Goal: Information Seeking & Learning: Check status

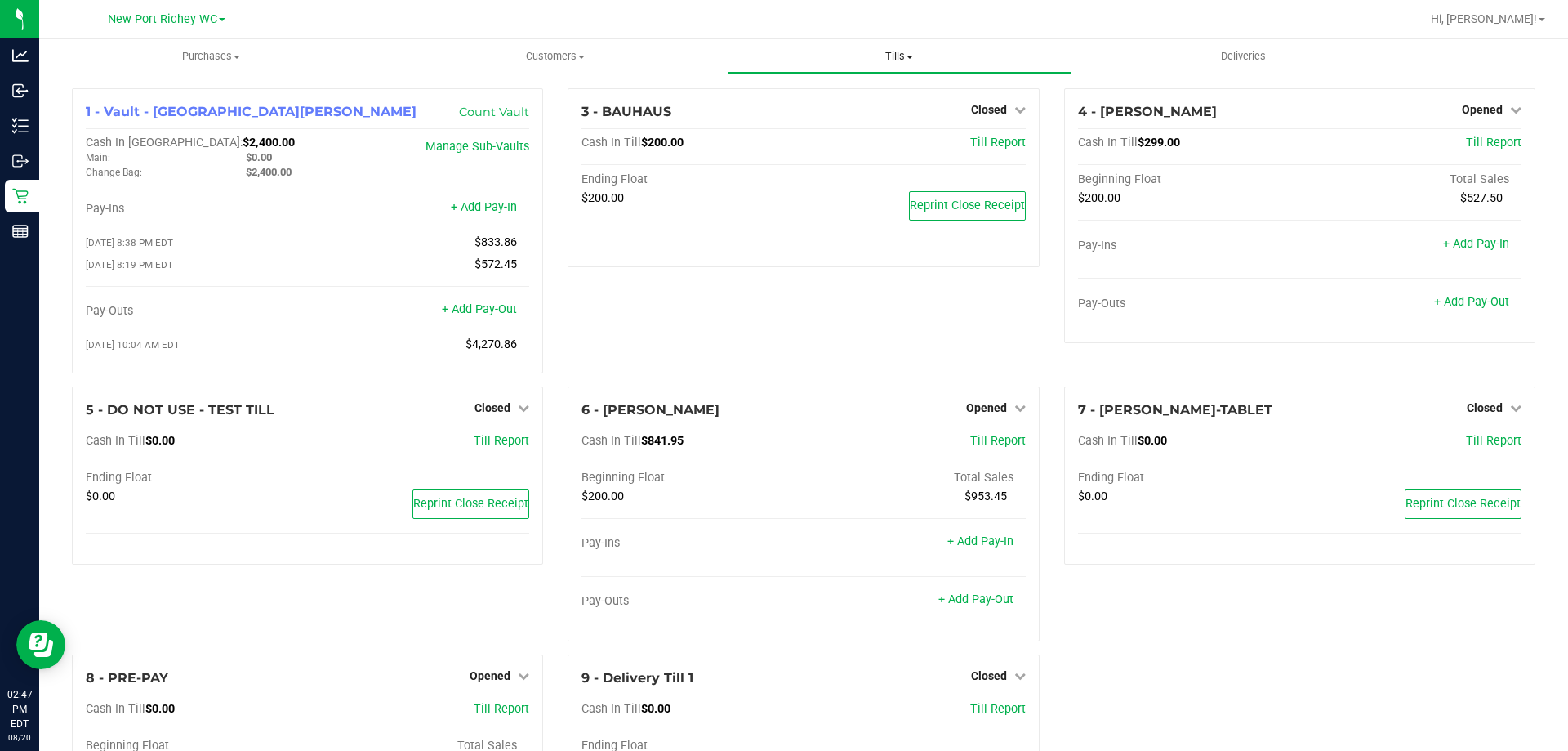
click at [889, 53] on span "Tills" at bounding box center [899, 56] width 342 height 15
click at [796, 103] on span "Manage tills" at bounding box center [782, 98] width 110 height 14
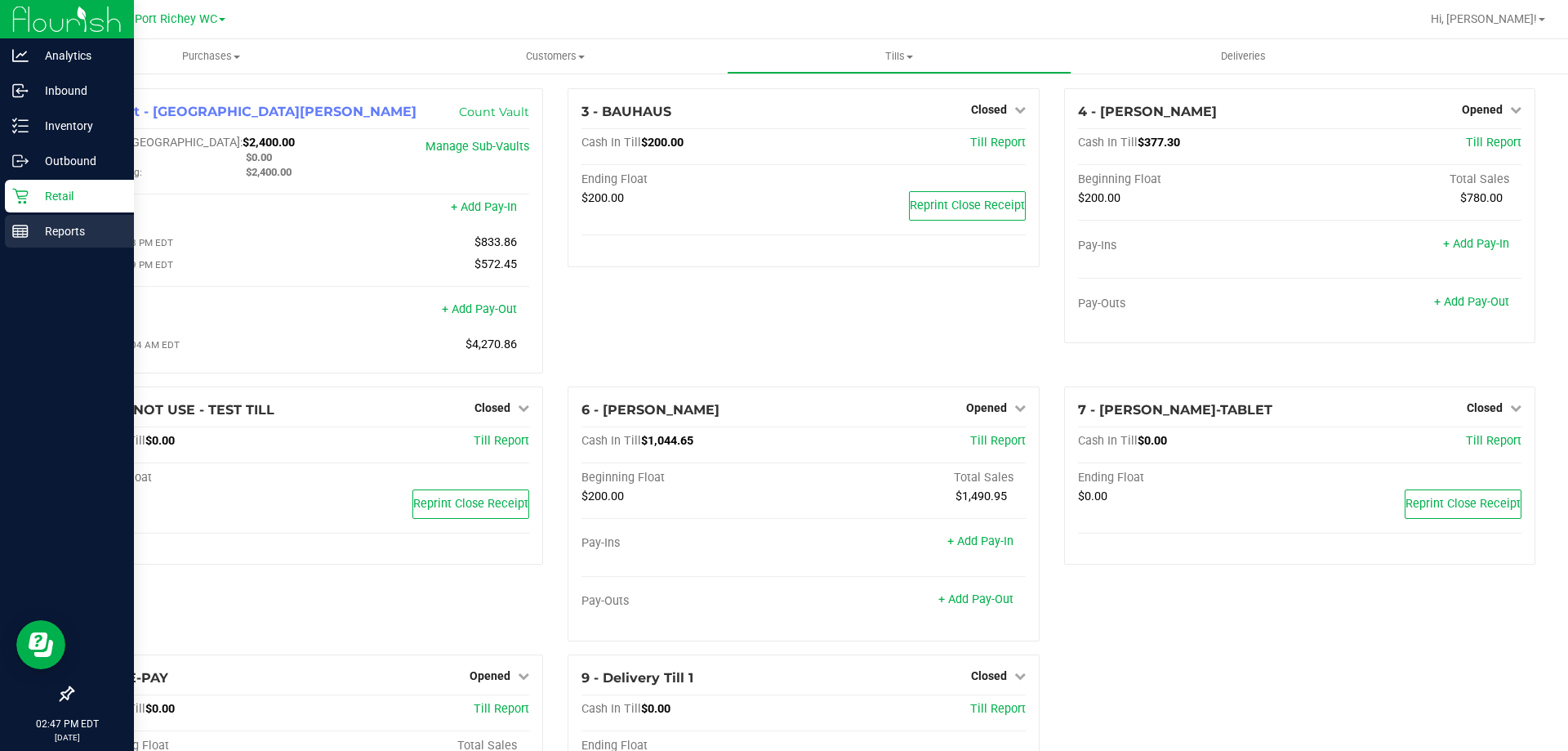
click at [42, 228] on p "Reports" at bounding box center [77, 231] width 98 height 20
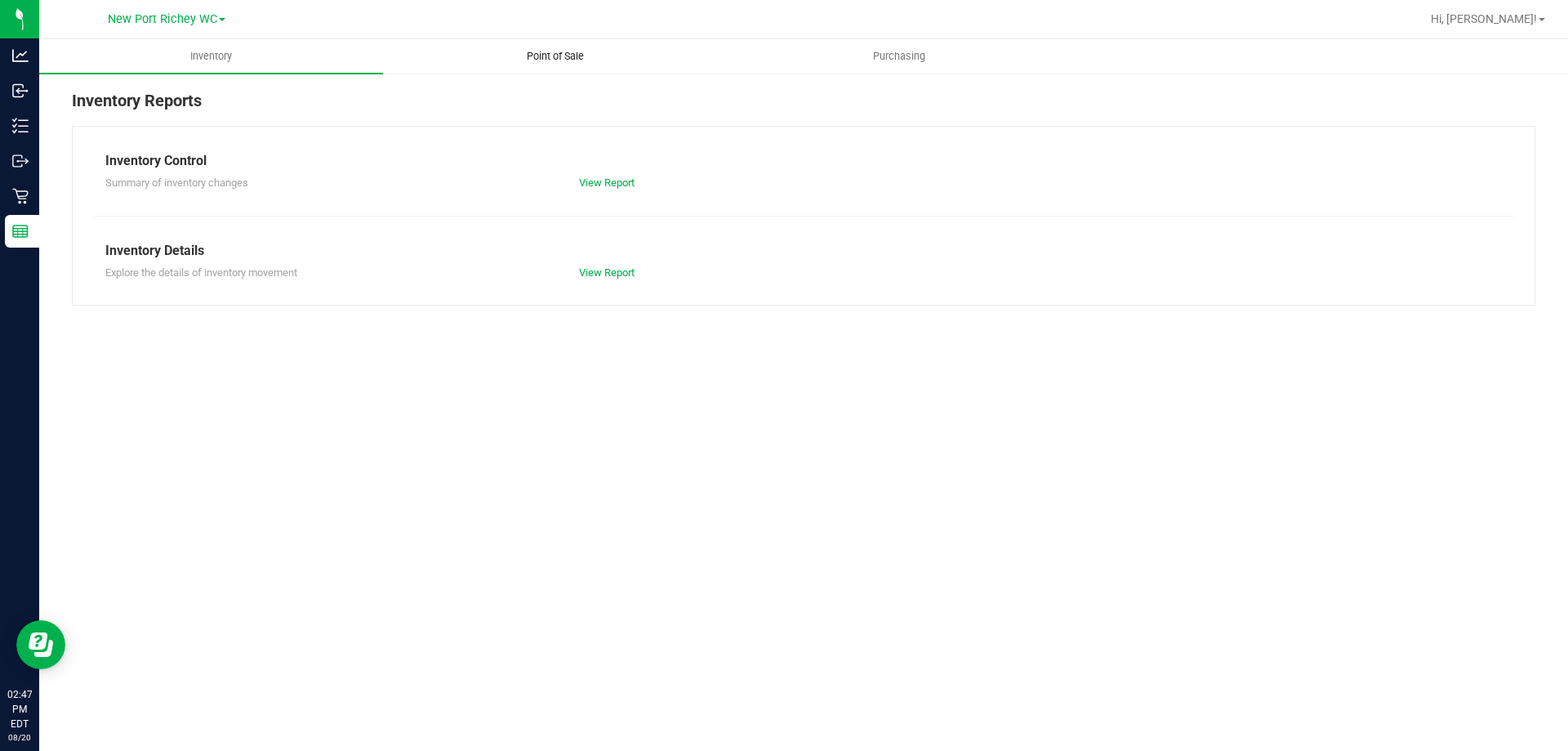
click at [567, 52] on span "Point of Sale" at bounding box center [556, 56] width 102 height 15
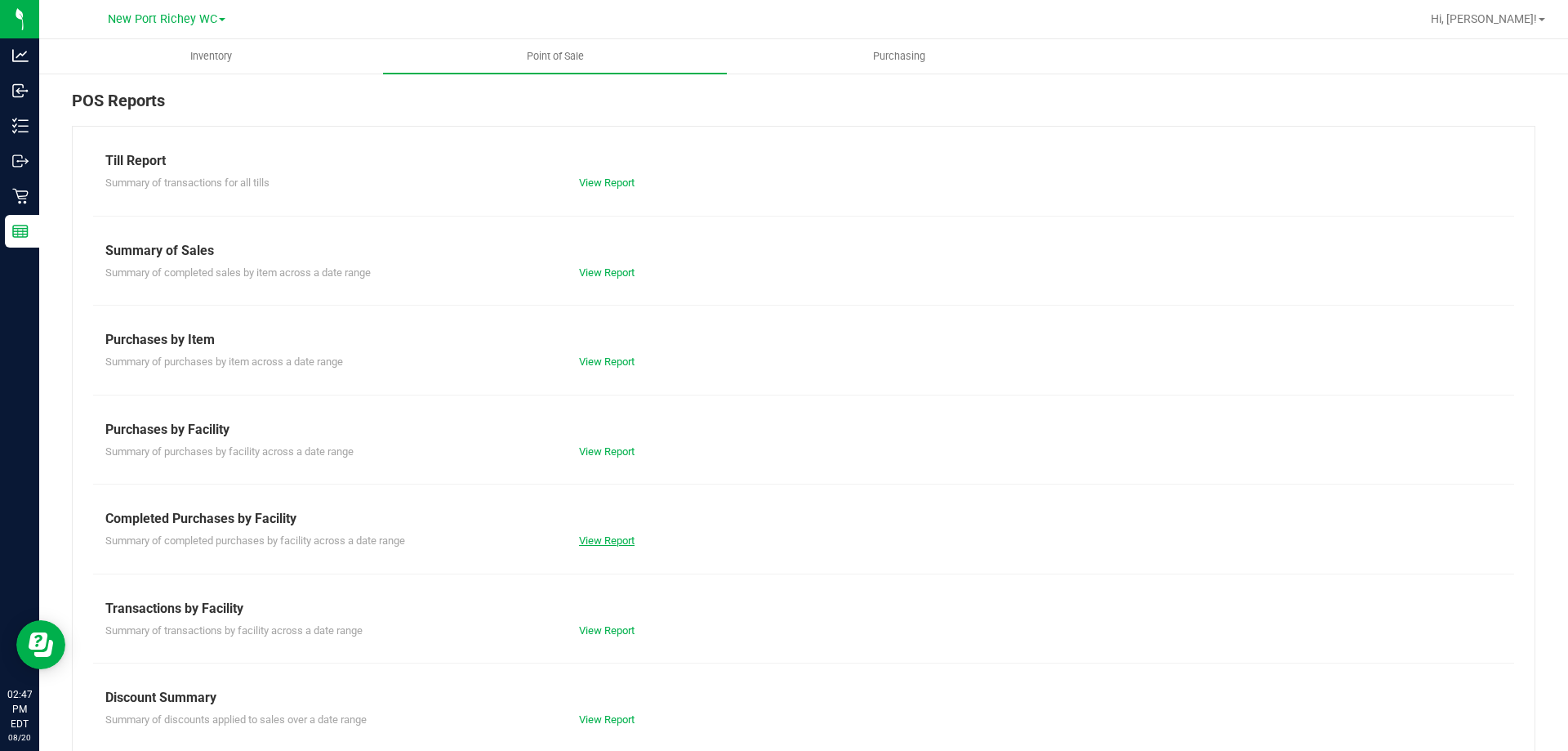
click at [605, 538] on link "View Report" at bounding box center [607, 540] width 55 height 12
